Goal: Complete application form

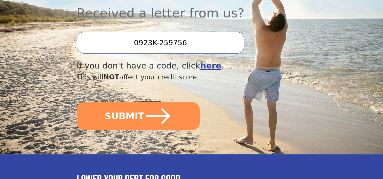
scroll to position [203, 0]
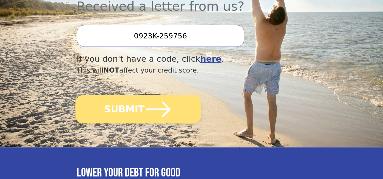
click at [165, 102] on icon "submit" at bounding box center [158, 110] width 24 height 16
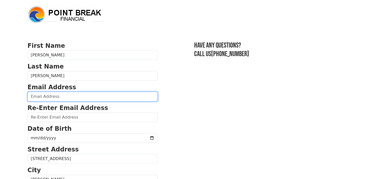
click at [93, 93] on input "email" at bounding box center [93, 97] width 130 height 10
type input "dakotasteve57@msn.com"
type input "(702) 526-2299"
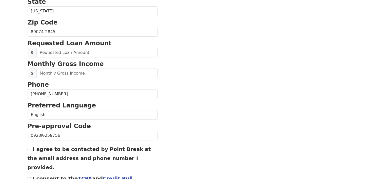
scroll to position [193, 0]
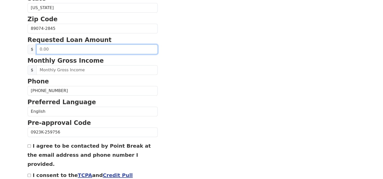
click at [57, 46] on input "text" at bounding box center [96, 50] width 121 height 10
click at [52, 48] on input "30.00" at bounding box center [96, 50] width 121 height 10
click at [41, 49] on input "30.00" at bounding box center [96, 50] width 121 height 10
click at [44, 49] on input "30.00" at bounding box center [96, 50] width 121 height 10
click at [51, 48] on input "30.00" at bounding box center [96, 50] width 121 height 10
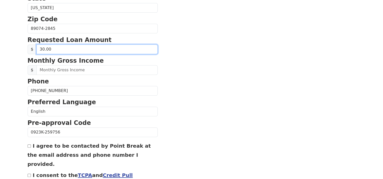
click at [38, 48] on input "30.00" at bounding box center [96, 50] width 121 height 10
click at [49, 48] on input "30.00" at bounding box center [96, 50] width 121 height 10
type input "30,000.00"
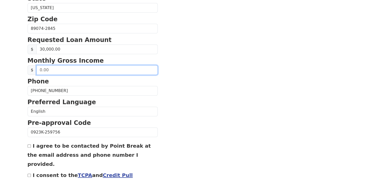
click at [55, 67] on input "text" at bounding box center [96, 70] width 121 height 10
type input "7,000.00"
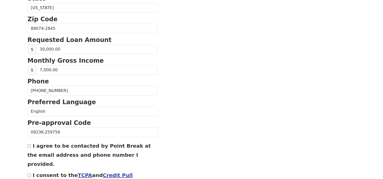
click at [30, 174] on input "I consent to the TCPA and Credit Pull Consent" at bounding box center [29, 175] width 3 height 3
checkbox input "true"
click at [28, 145] on input "I agree to be contacted by Point Break at the email address and phone number I …" at bounding box center [29, 146] width 3 height 3
checkbox input "true"
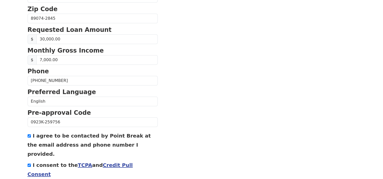
scroll to position [222, 0]
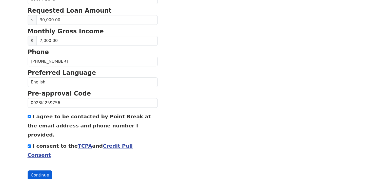
click at [34, 171] on button "Continue" at bounding box center [40, 176] width 25 height 10
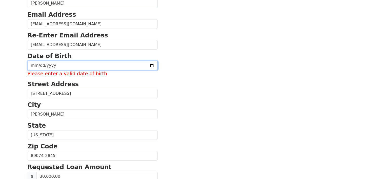
click at [71, 66] on input "date" at bounding box center [93, 66] width 130 height 10
type input "1957-07-31"
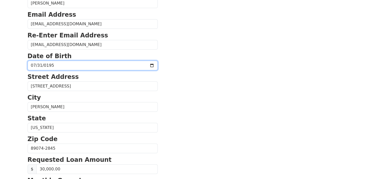
click at [111, 65] on input "1957-07-31" at bounding box center [93, 66] width 130 height 10
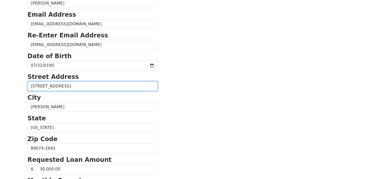
click at [101, 85] on input "2903 Portada Ave" at bounding box center [93, 87] width 130 height 10
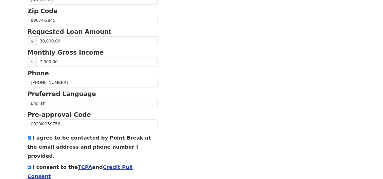
scroll to position [222, 0]
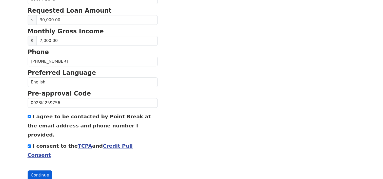
click at [38, 171] on button "Continue" at bounding box center [40, 176] width 25 height 10
